Goal: Information Seeking & Learning: Check status

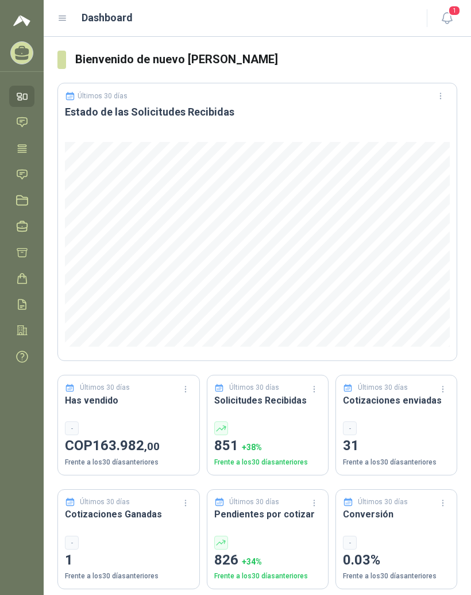
click at [63, 19] on icon at bounding box center [62, 18] width 10 height 10
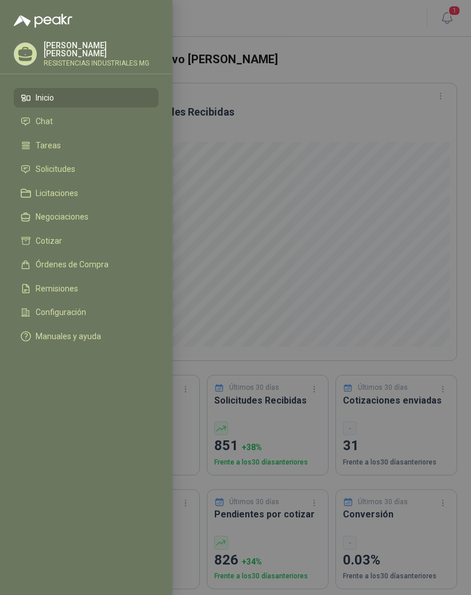
click at [78, 170] on li "Solicitudes" at bounding box center [86, 169] width 131 height 10
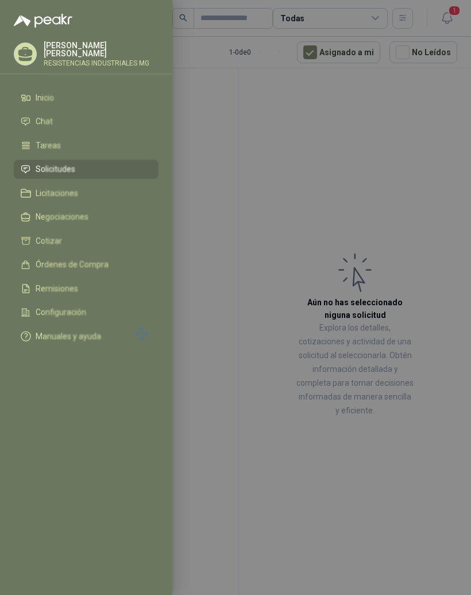
click at [431, 184] on div at bounding box center [235, 297] width 471 height 595
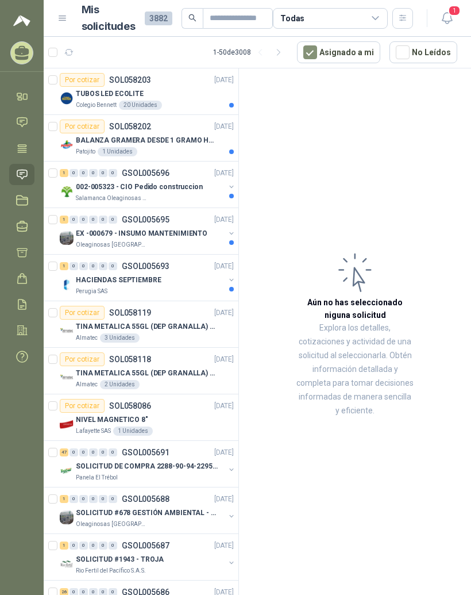
click at [173, 92] on div "TUBOS LED ECOLITE" at bounding box center [155, 94] width 158 height 14
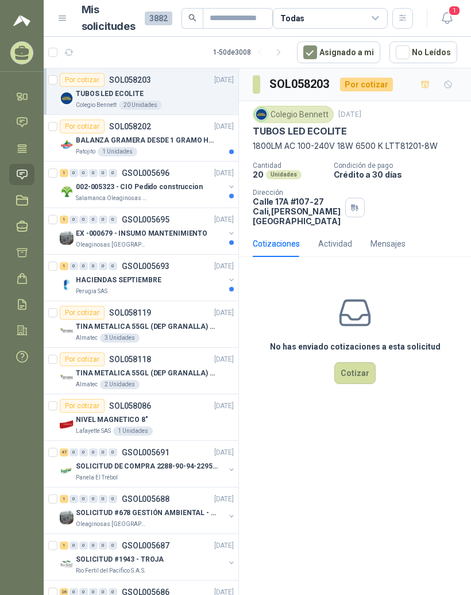
click at [196, 137] on p "BALANZA GRAMERA DESDE 1 GRAMO HASTA 5 GRAMOS" at bounding box center [147, 140] width 143 height 11
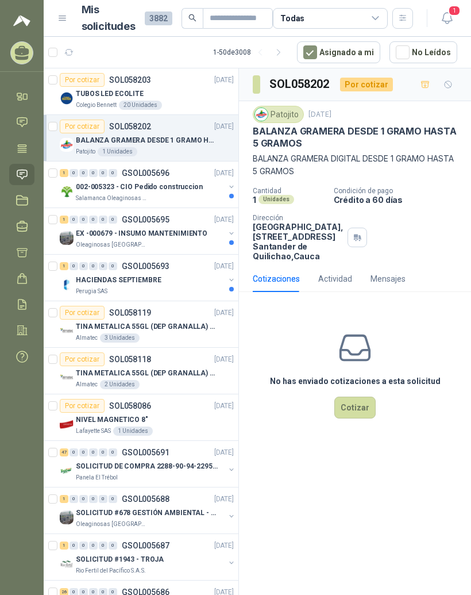
click at [183, 182] on p "002-005323 - CIO Pedido construccion" at bounding box center [139, 187] width 127 height 11
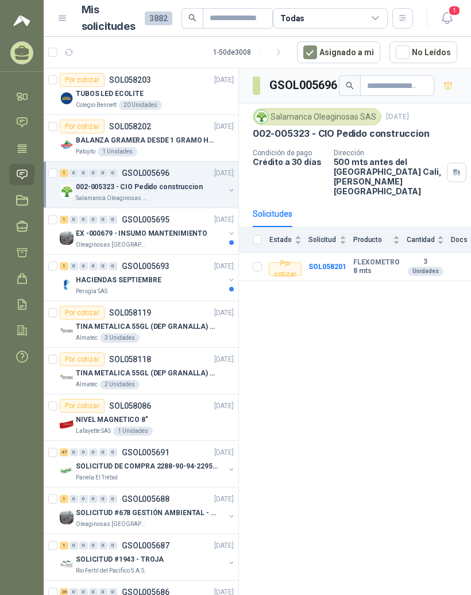
click at [173, 224] on div "1 0 0 0 0 0 GSOL005695 [DATE]" at bounding box center [148, 220] width 176 height 14
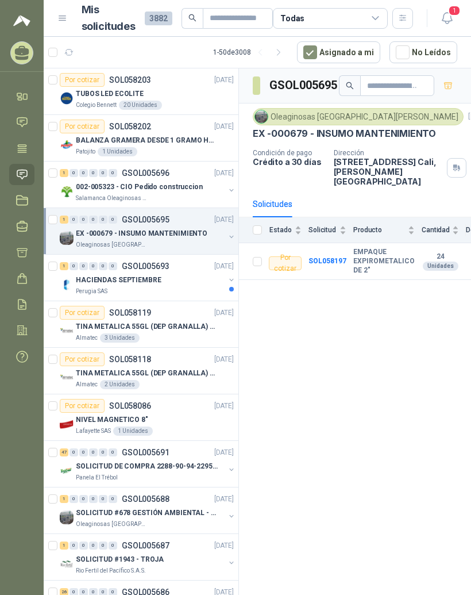
click at [167, 279] on div "HACIENDAS SEPTIEMBRE" at bounding box center [150, 280] width 149 height 14
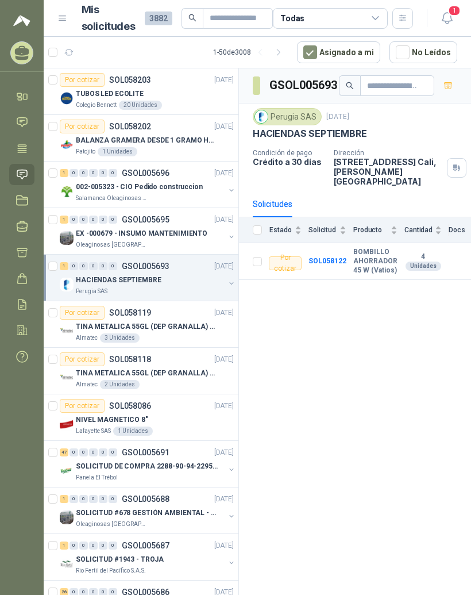
click at [343, 257] on b "SOL058122" at bounding box center [327, 261] width 38 height 8
